Goal: Task Accomplishment & Management: Use online tool/utility

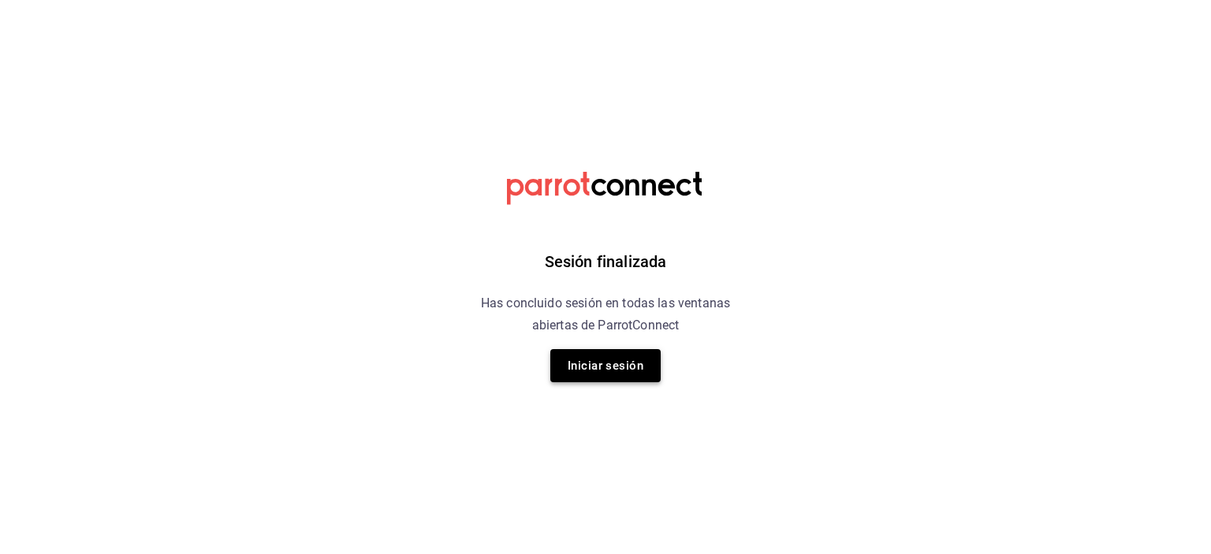
click at [631, 365] on button "Iniciar sesión" at bounding box center [605, 365] width 110 height 33
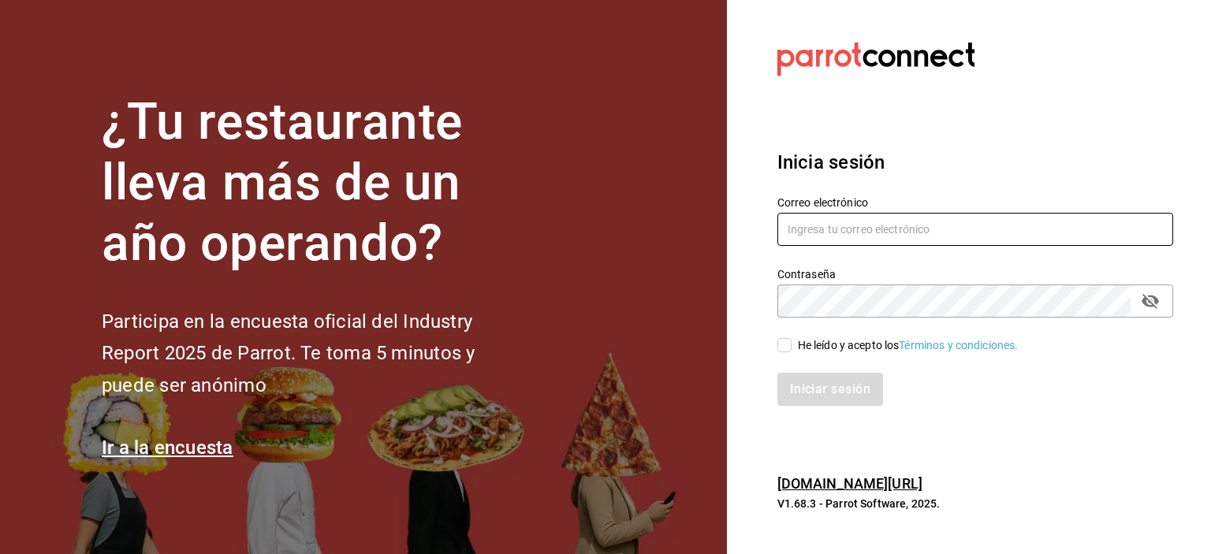
click at [837, 225] on input "text" at bounding box center [975, 229] width 396 height 33
type input "eriick1017@gmail.com"
click at [781, 347] on input "He leído y acepto los Términos y condiciones." at bounding box center [784, 345] width 14 height 14
checkbox input "true"
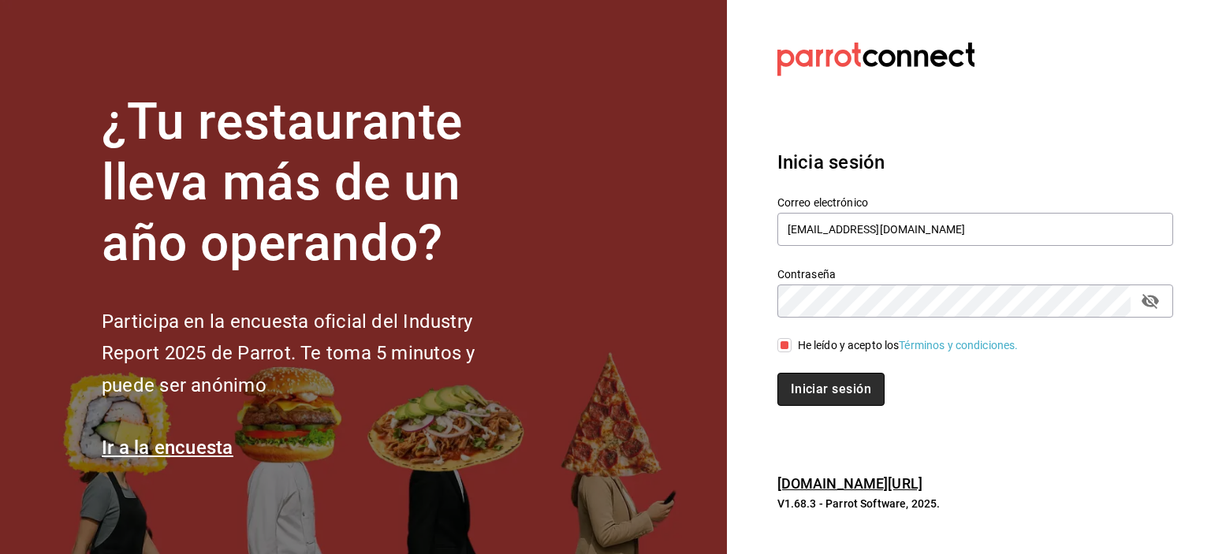
click at [814, 392] on button "Iniciar sesión" at bounding box center [830, 389] width 107 height 33
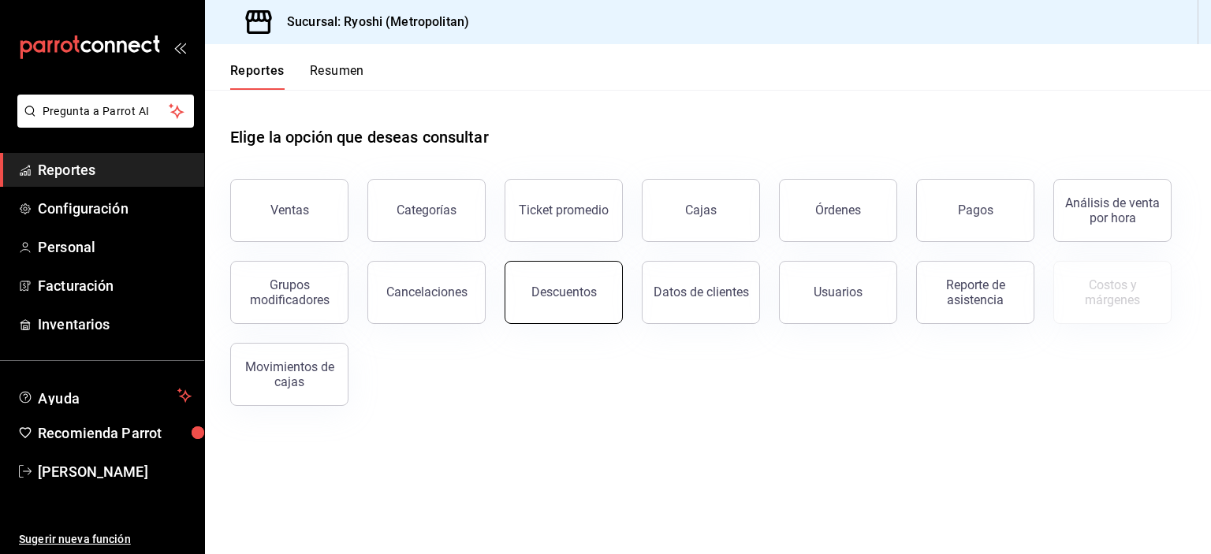
click at [558, 284] on button "Descuentos" at bounding box center [564, 292] width 118 height 63
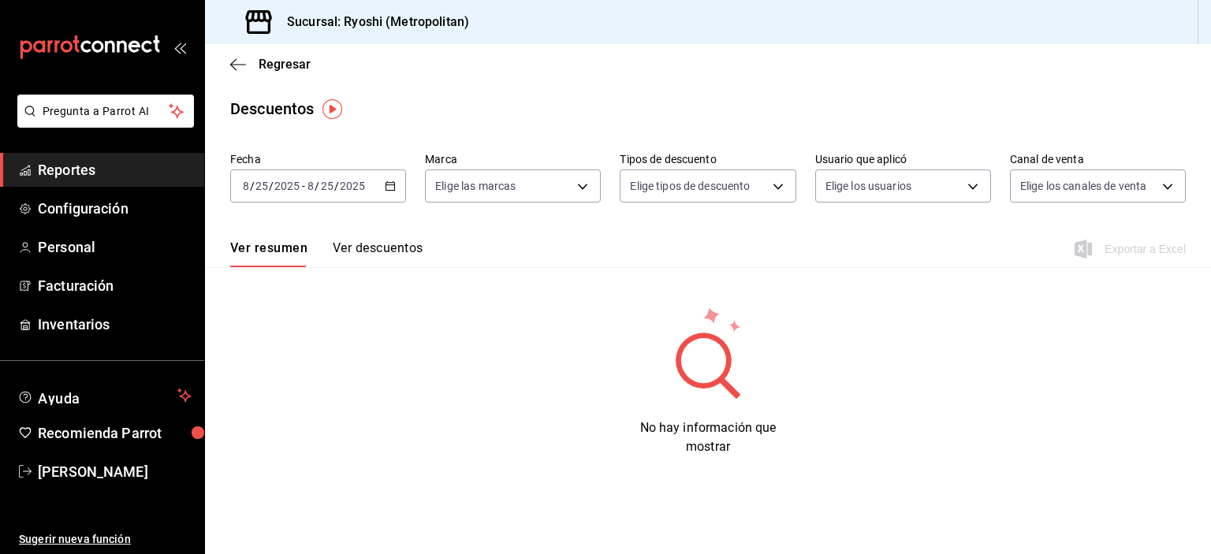
click at [387, 186] on icon "button" at bounding box center [390, 186] width 11 height 11
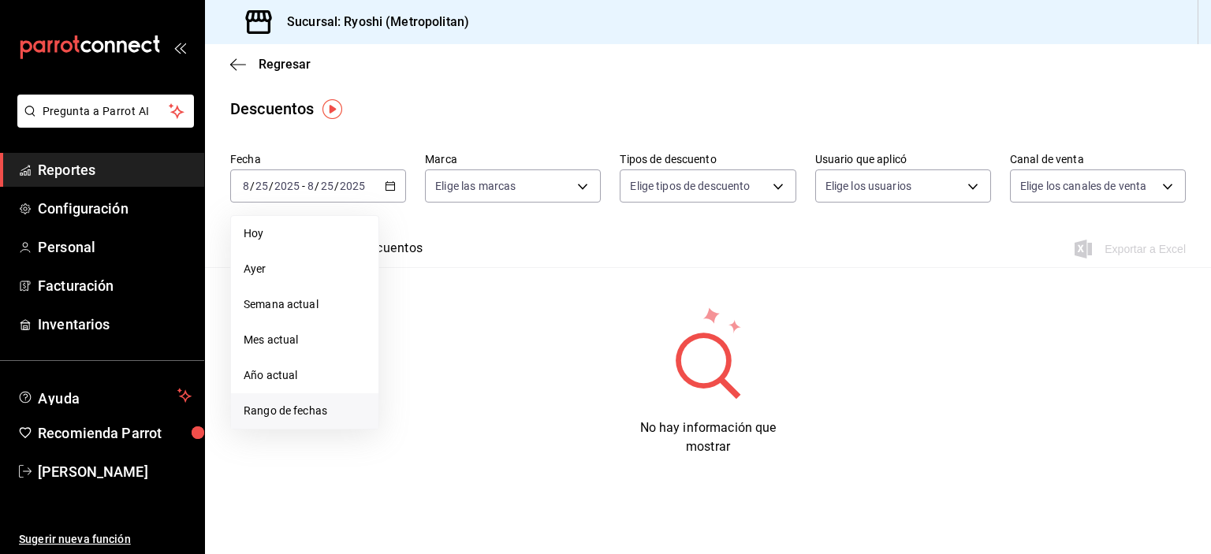
click at [300, 412] on span "Rango de fechas" at bounding box center [305, 411] width 122 height 17
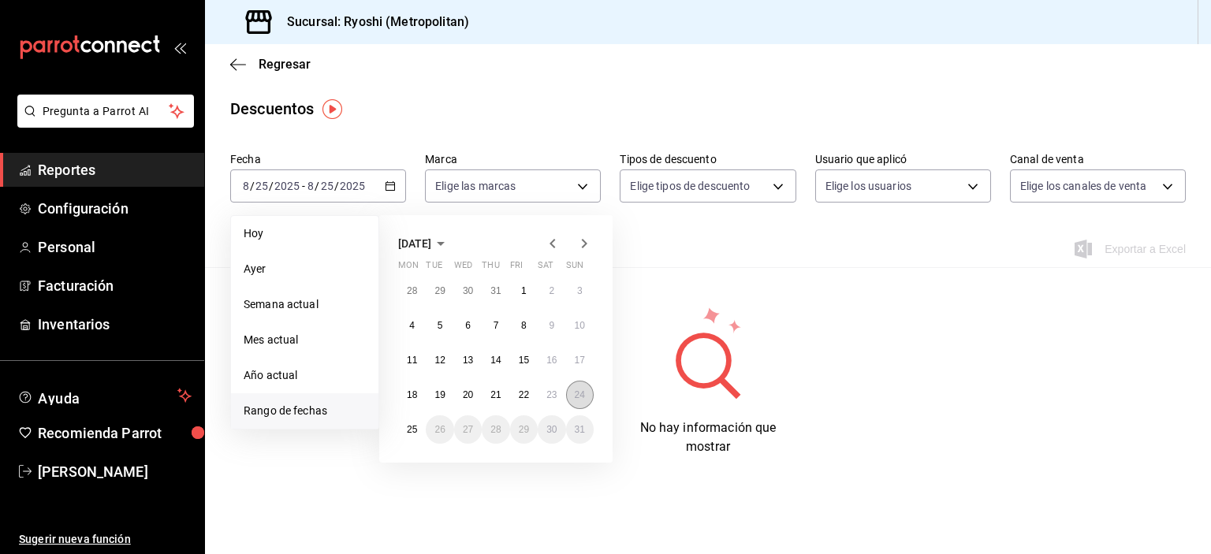
click at [580, 397] on abbr "24" at bounding box center [580, 394] width 10 height 11
click at [419, 430] on button "25" at bounding box center [412, 429] width 28 height 28
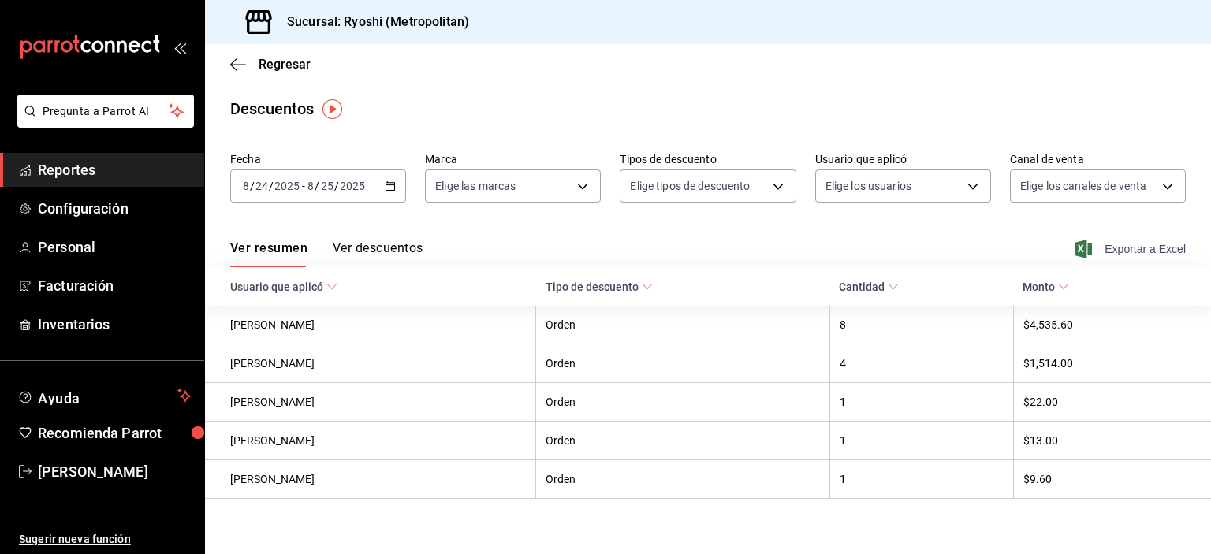
click at [1097, 251] on span "Exportar a Excel" at bounding box center [1132, 249] width 108 height 19
click at [94, 163] on span "Reportes" at bounding box center [115, 169] width 154 height 21
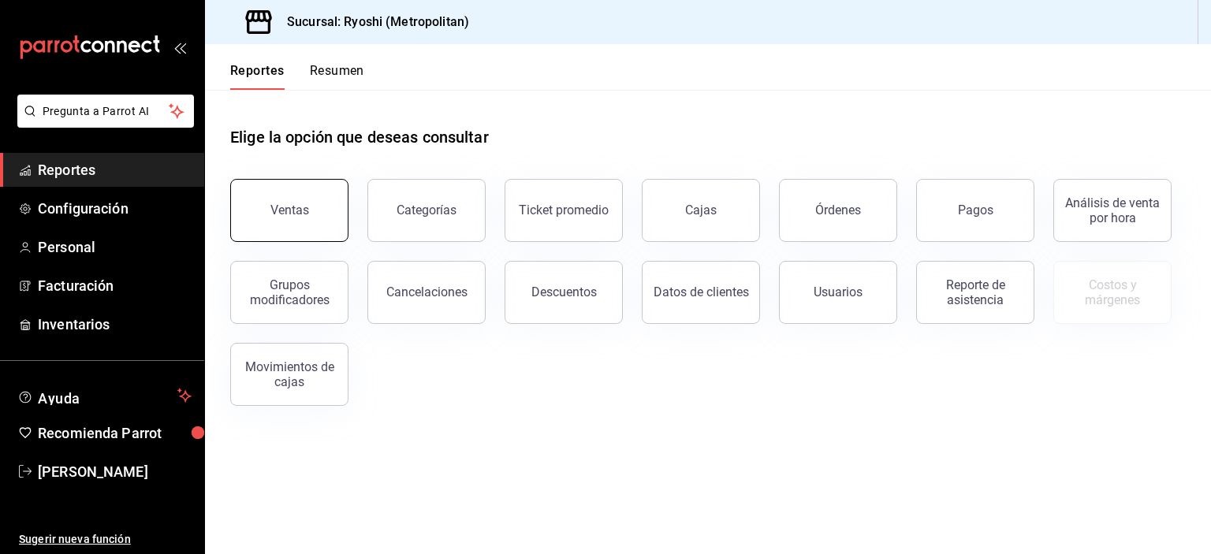
click at [276, 193] on button "Ventas" at bounding box center [289, 210] width 118 height 63
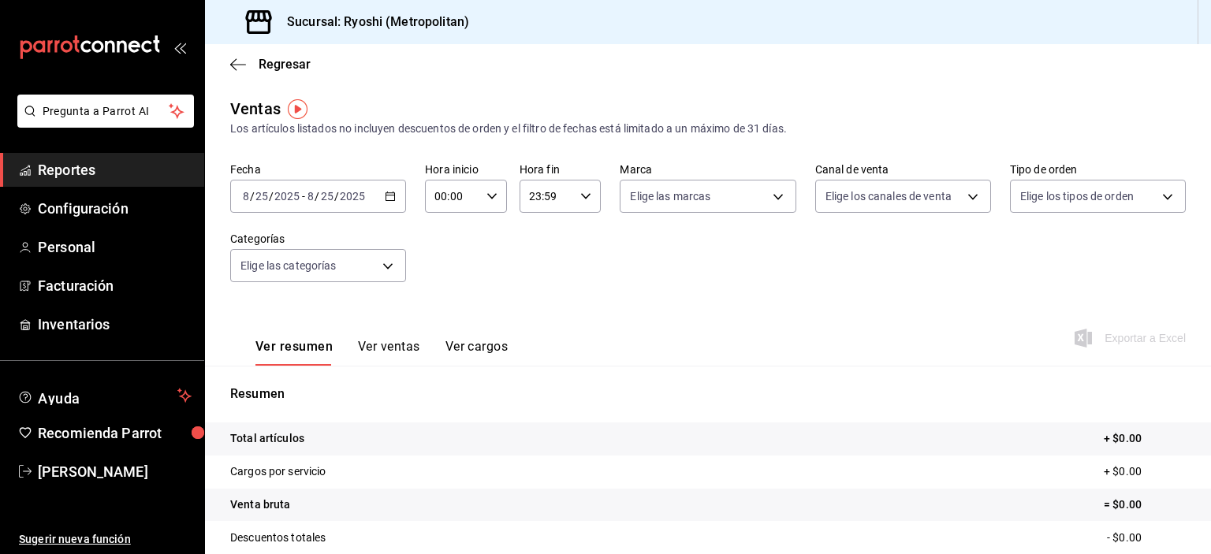
click at [391, 201] on icon "button" at bounding box center [390, 196] width 11 height 11
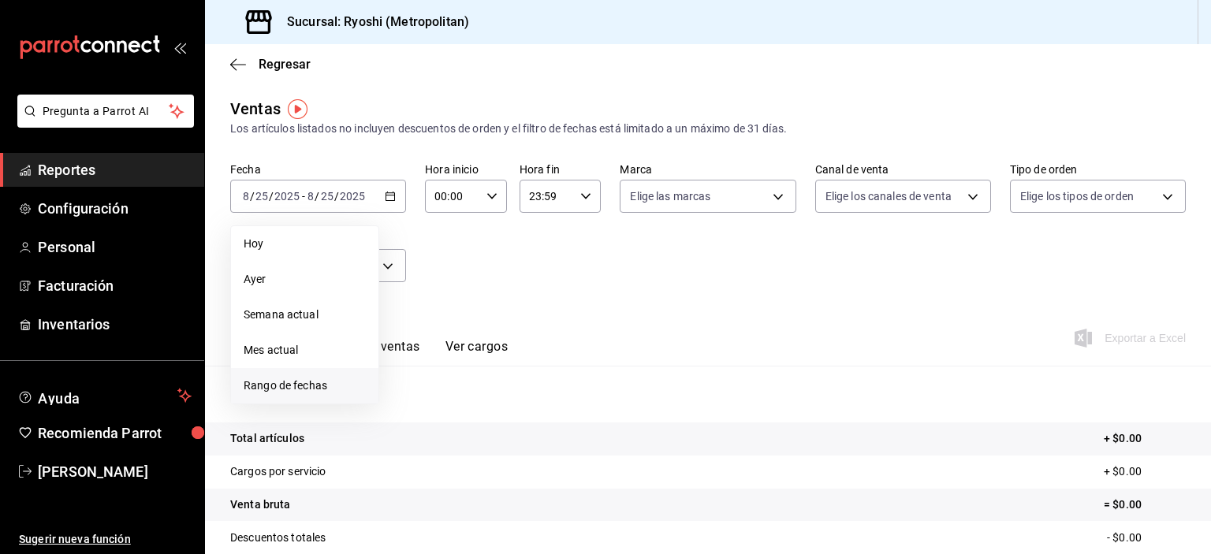
click at [329, 378] on span "Rango de fechas" at bounding box center [305, 386] width 122 height 17
click at [579, 400] on button "24" at bounding box center [580, 405] width 28 height 28
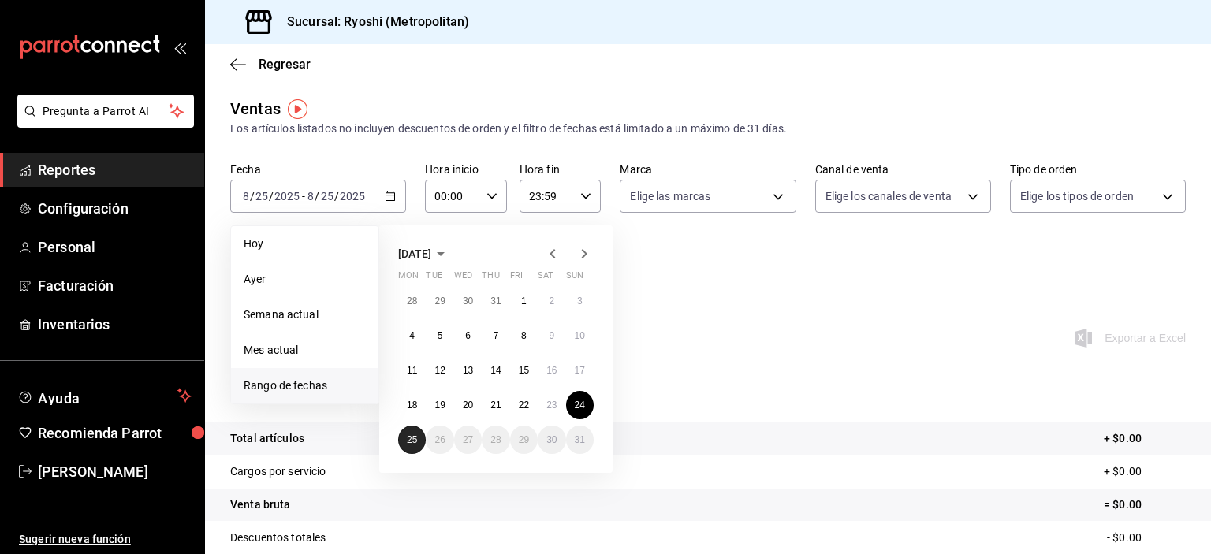
click at [398, 436] on button "25" at bounding box center [412, 440] width 28 height 28
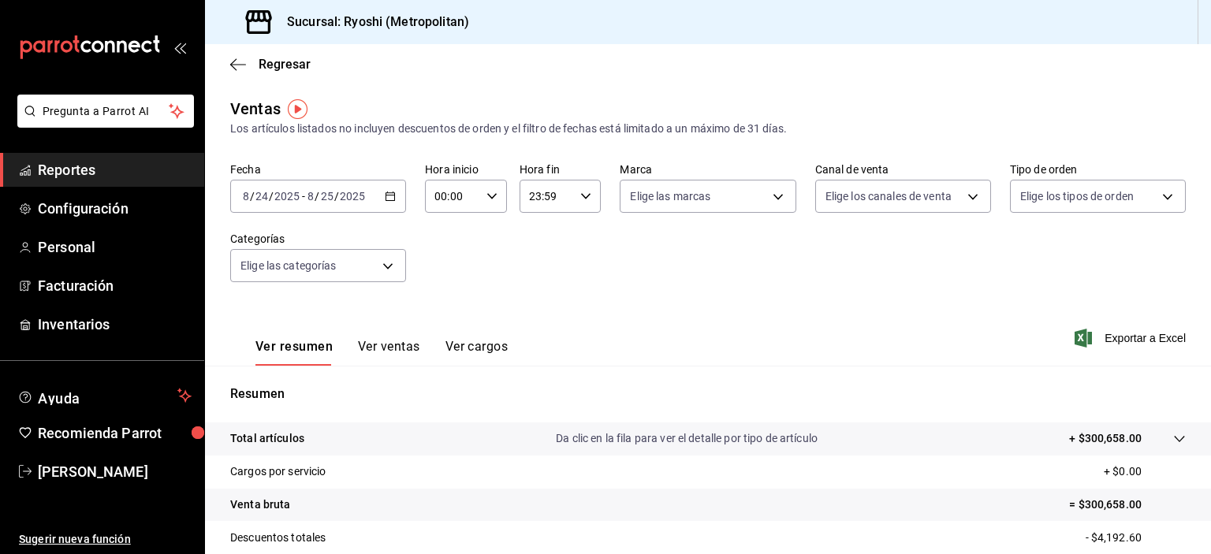
click at [438, 192] on input "00:00" at bounding box center [452, 197] width 55 height 32
click at [439, 319] on span "02" at bounding box center [442, 312] width 15 height 13
type input "02:00"
click at [535, 201] on div at bounding box center [605, 277] width 1211 height 554
click at [534, 197] on input "23:59" at bounding box center [547, 197] width 55 height 32
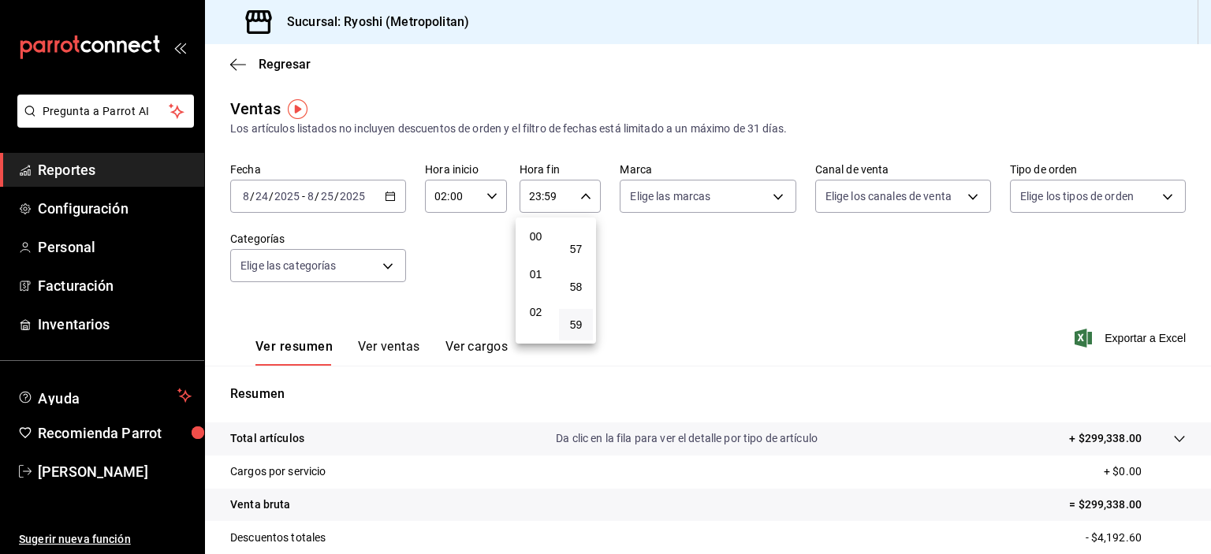
scroll to position [27, 0]
click at [535, 274] on button "02" at bounding box center [536, 286] width 34 height 32
type input "02:59"
click at [757, 301] on div at bounding box center [605, 277] width 1211 height 554
click at [1113, 342] on span "Exportar a Excel" at bounding box center [1132, 338] width 108 height 19
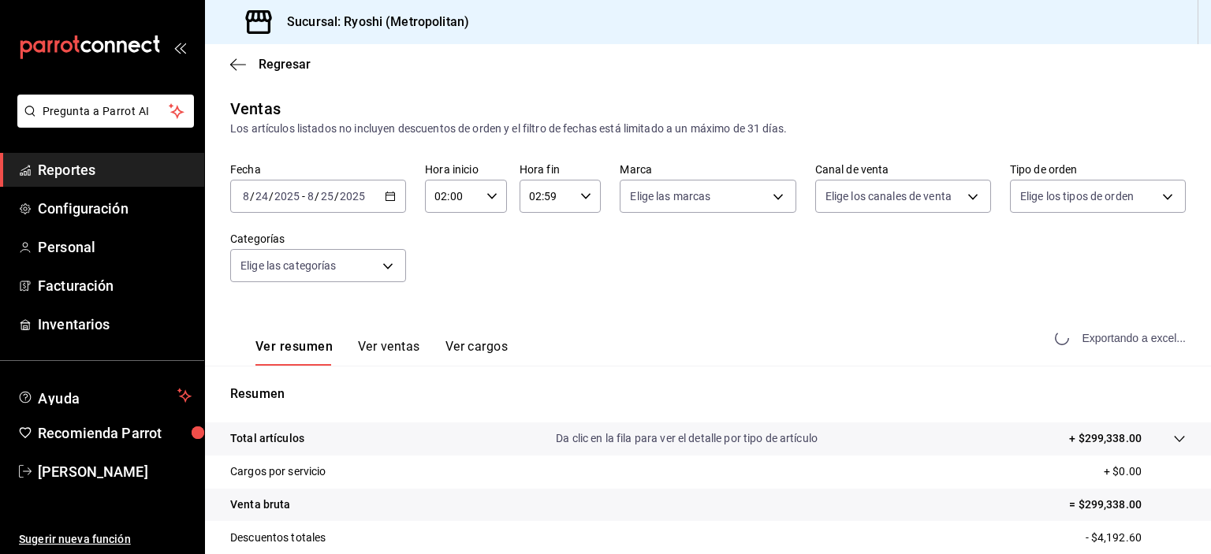
scroll to position [201, 0]
